Goal: Navigation & Orientation: Find specific page/section

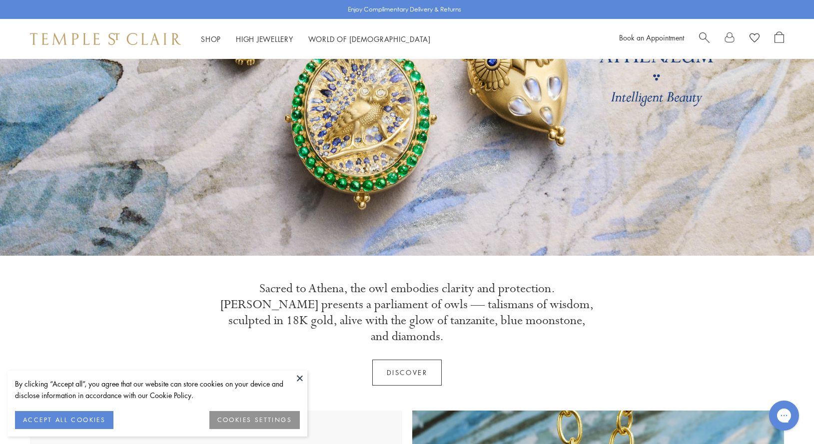
scroll to position [204, 0]
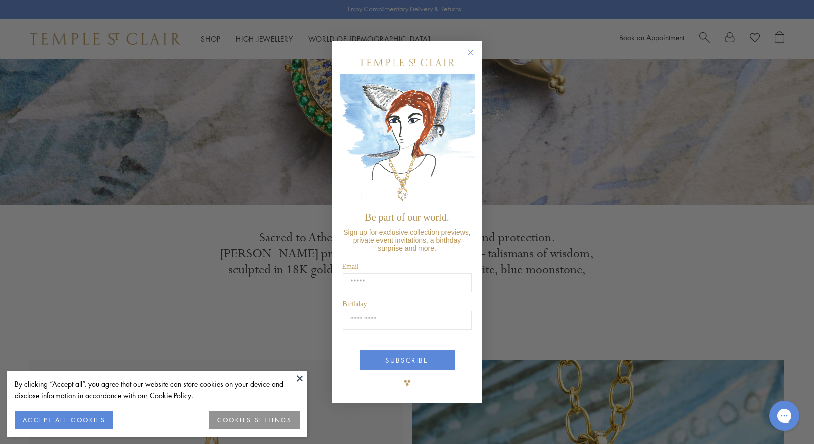
click at [298, 379] on button at bounding box center [299, 378] width 15 height 15
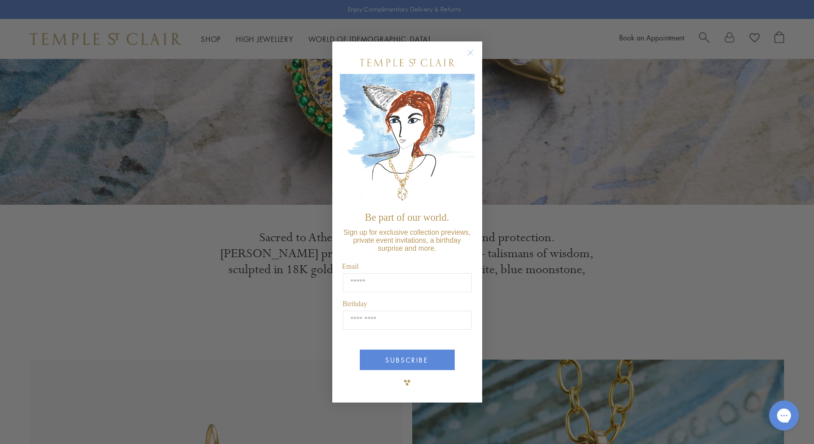
click at [469, 54] on circle "Close dialog" at bounding box center [470, 52] width 12 height 12
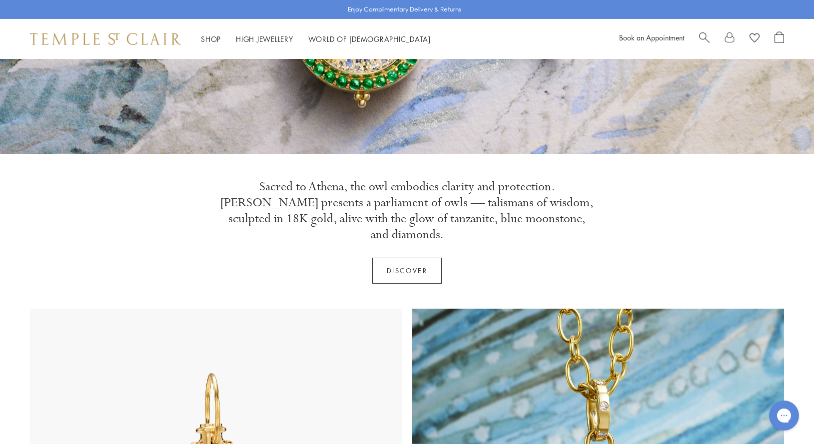
scroll to position [0, 0]
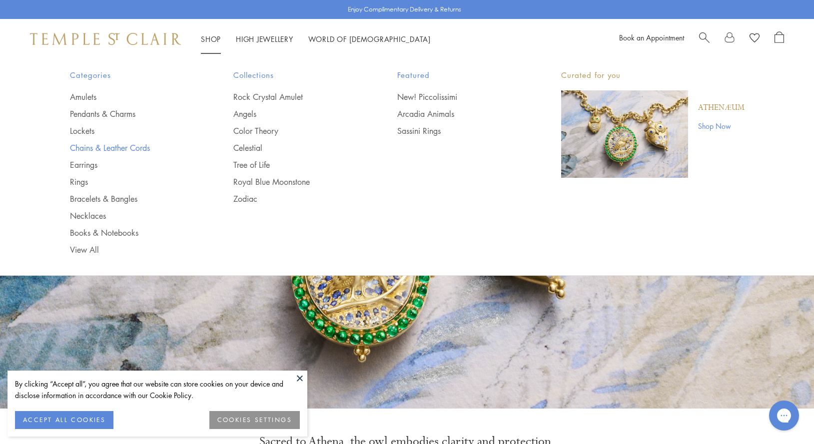
click at [120, 142] on link "Chains & Leather Cords" at bounding box center [132, 147] width 124 height 11
